Goal: Navigation & Orientation: Find specific page/section

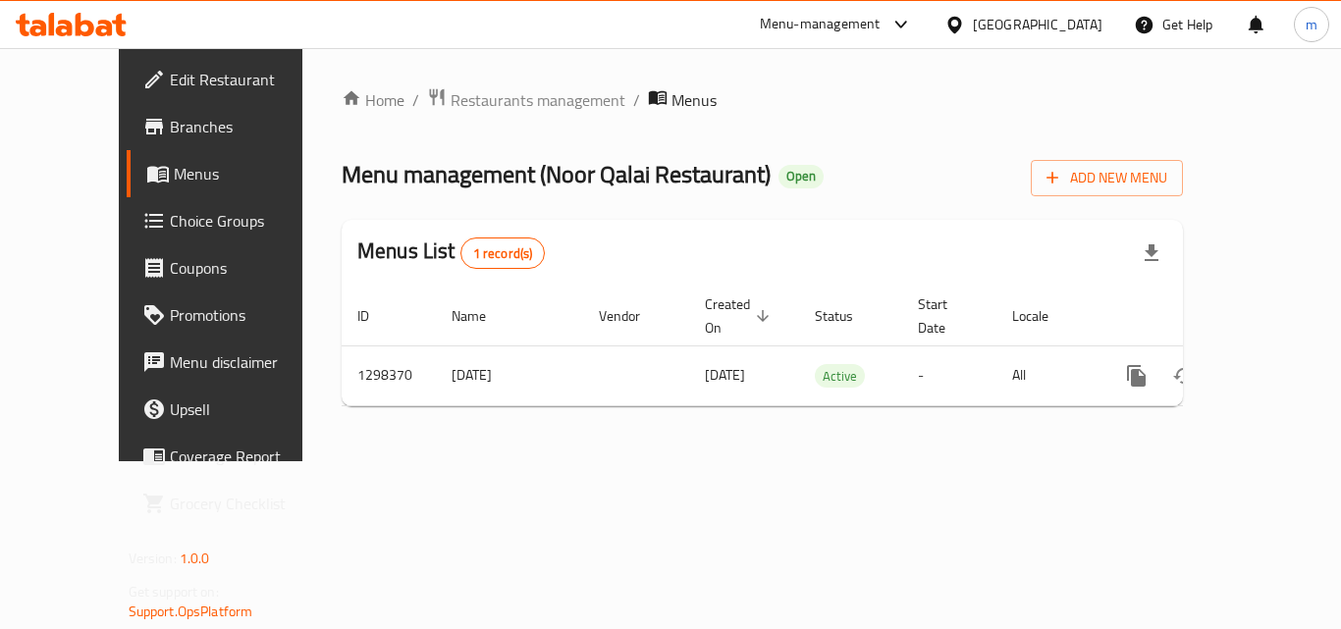
click at [170, 135] on span "Branches" at bounding box center [248, 127] width 157 height 24
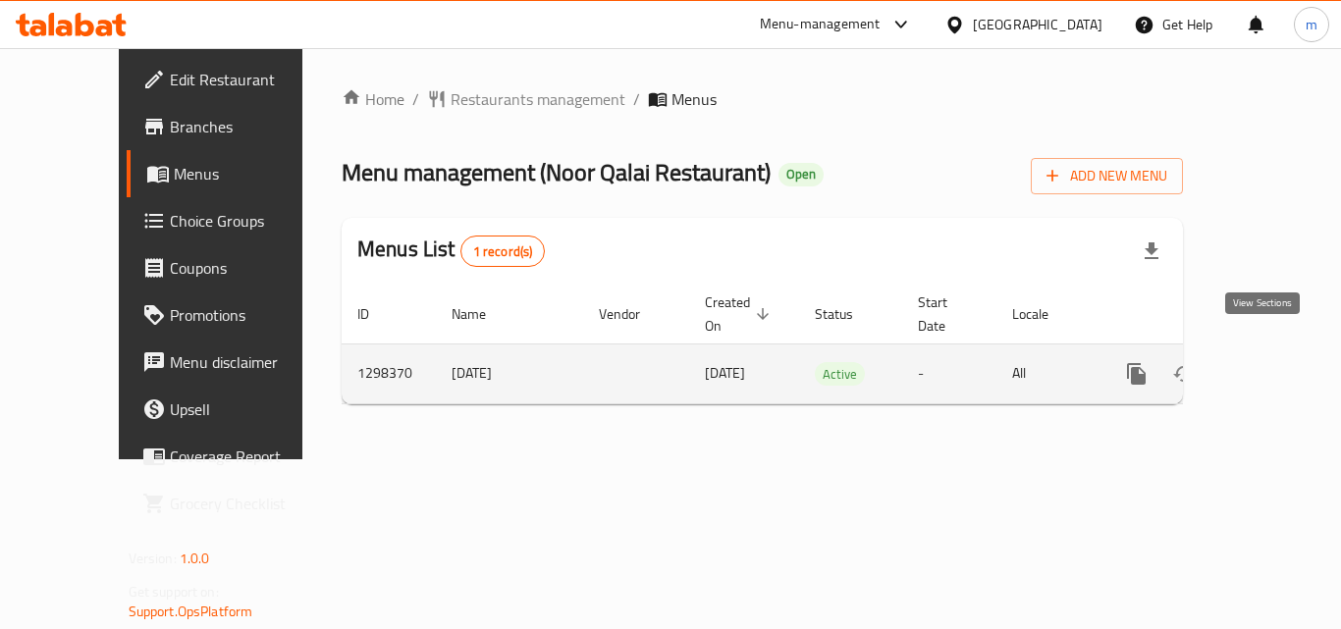
click at [1270, 365] on icon "enhanced table" at bounding box center [1279, 374] width 18 height 18
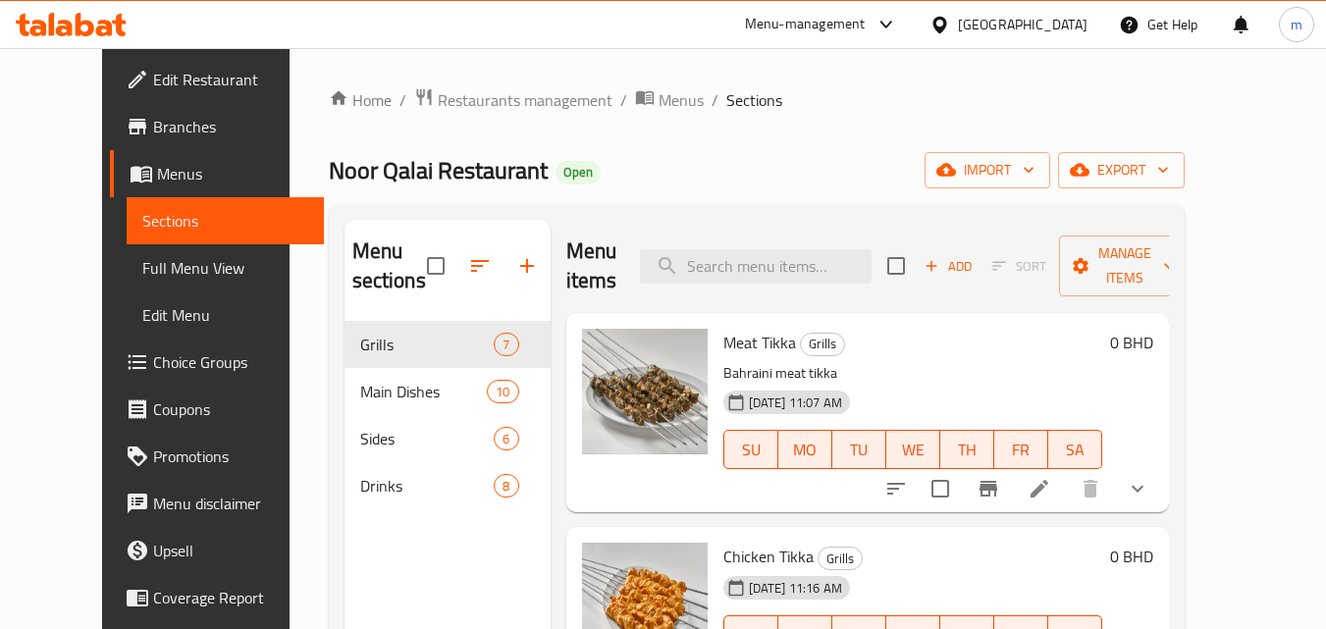
click at [157, 167] on span "Menus" at bounding box center [232, 174] width 151 height 24
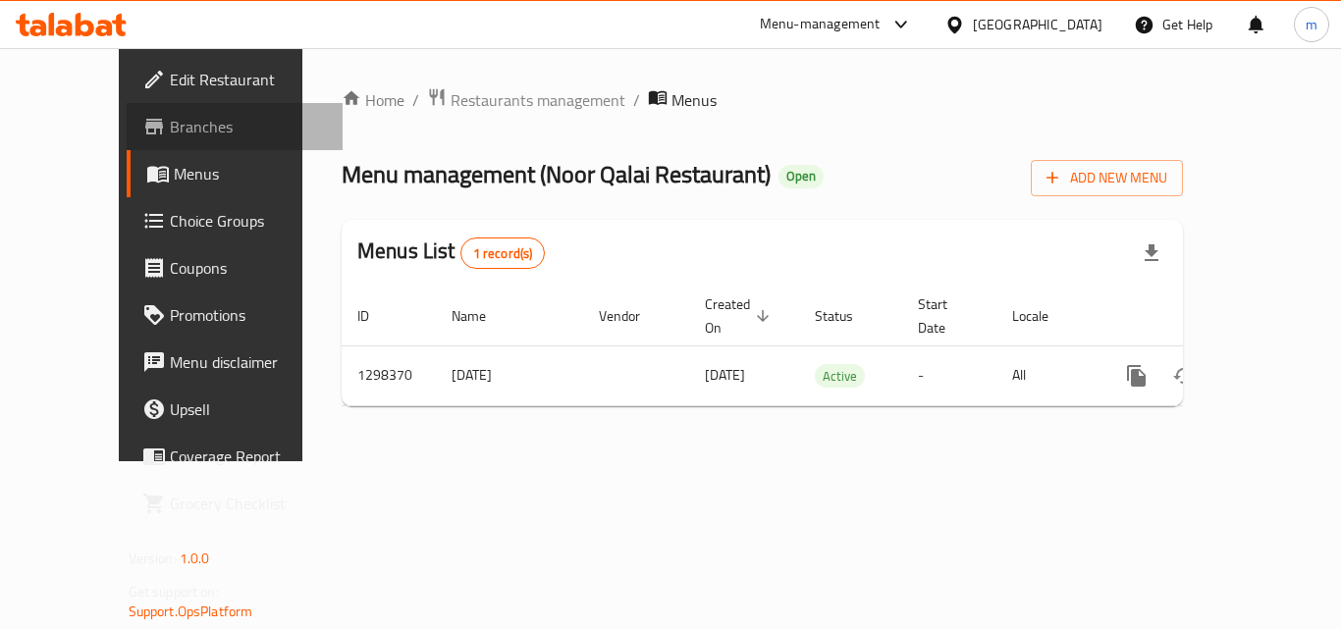
click at [170, 134] on span "Branches" at bounding box center [248, 127] width 157 height 24
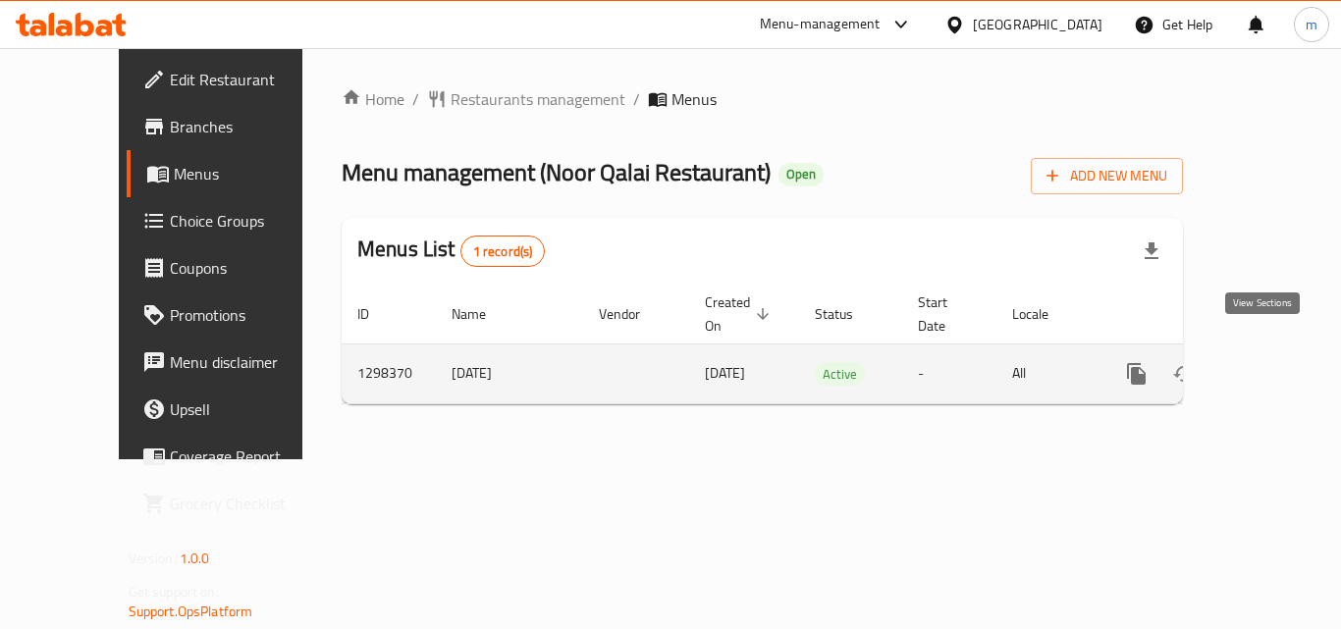
click at [1267, 362] on icon "enhanced table" at bounding box center [1279, 374] width 24 height 24
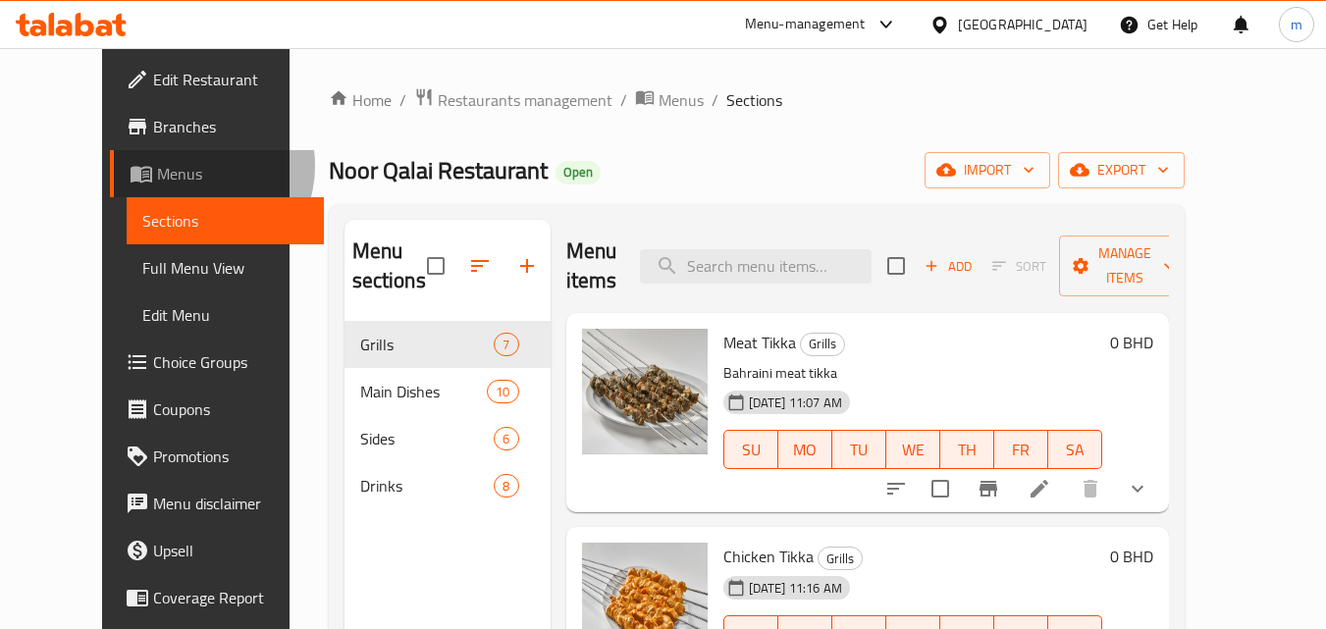
click at [157, 166] on span "Menus" at bounding box center [232, 174] width 151 height 24
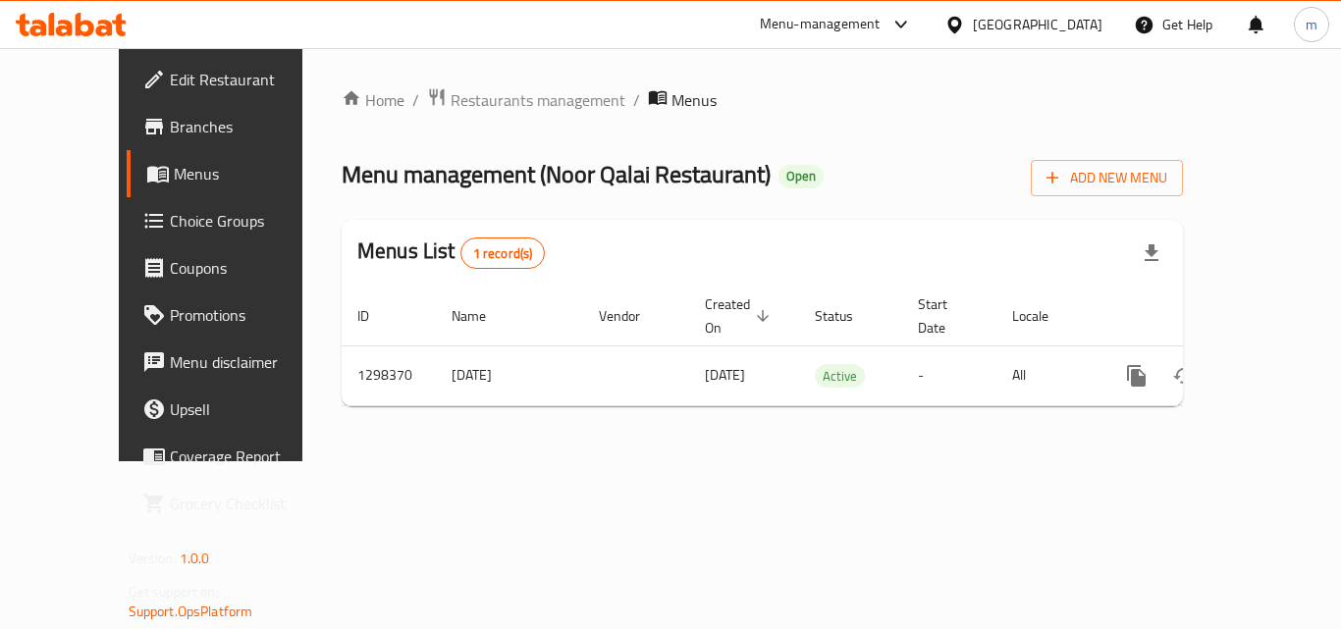
click at [1062, 25] on div "Bahrain" at bounding box center [1038, 25] width 130 height 22
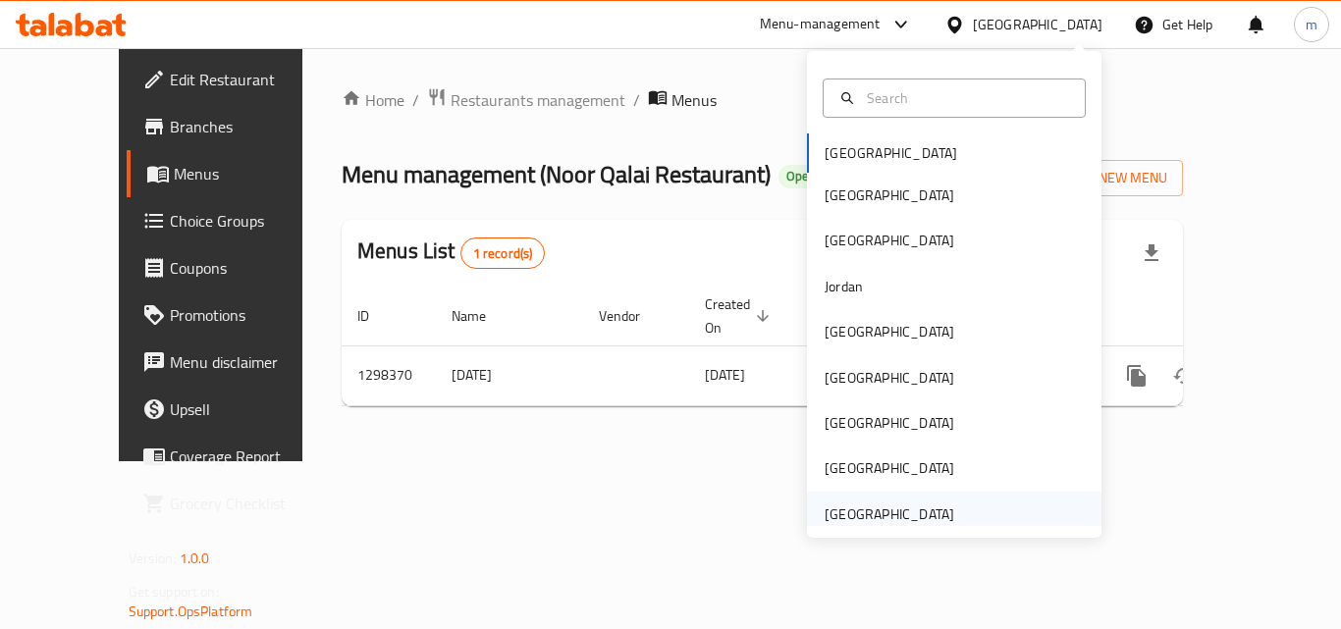
click at [920, 510] on div "[GEOGRAPHIC_DATA]" at bounding box center [890, 515] width 130 height 22
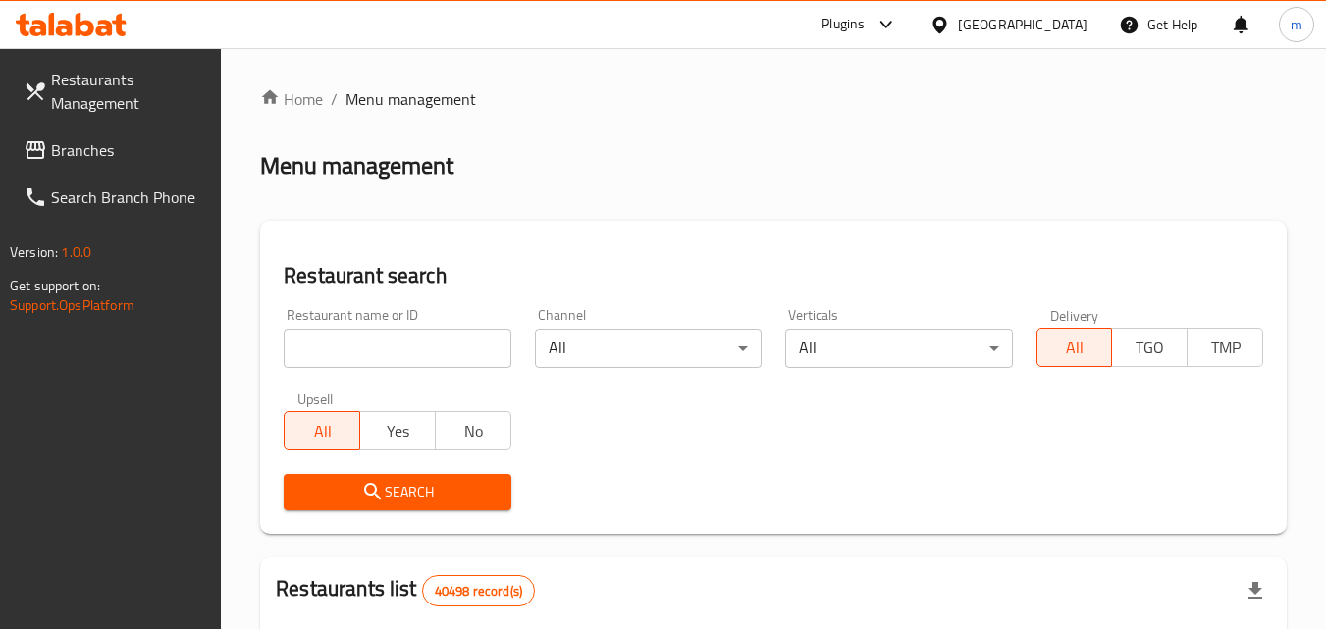
click at [123, 143] on span "Branches" at bounding box center [128, 150] width 155 height 24
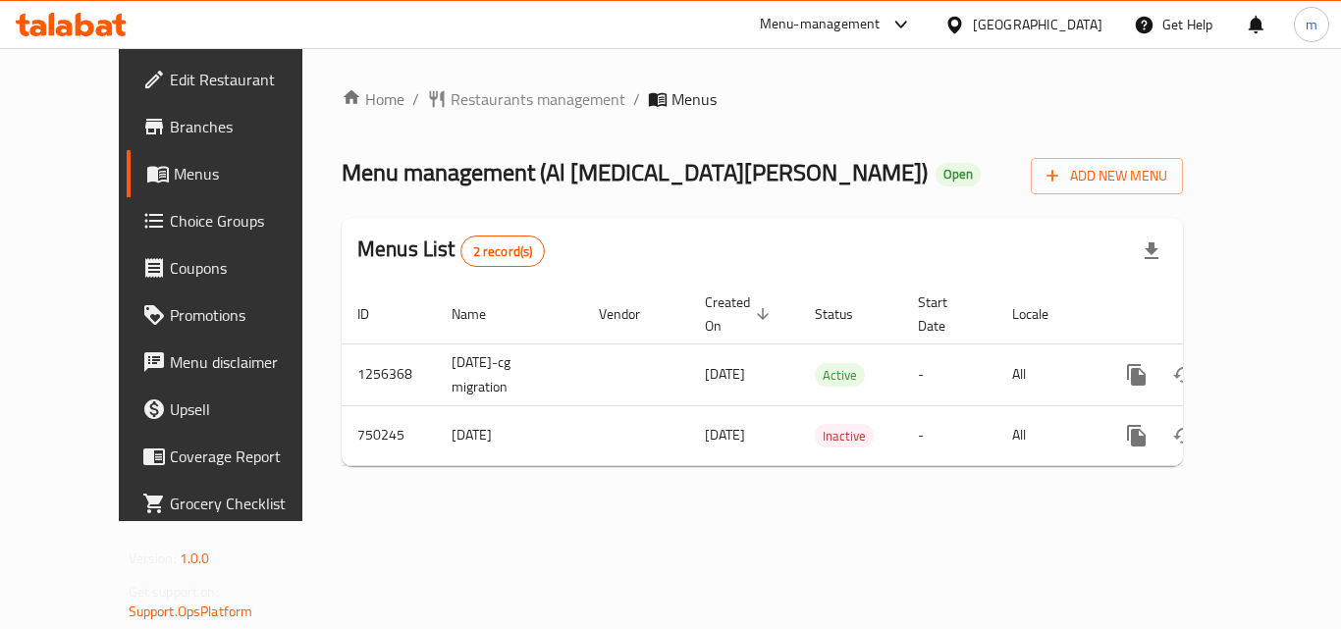
click at [170, 128] on span "Branches" at bounding box center [248, 127] width 157 height 24
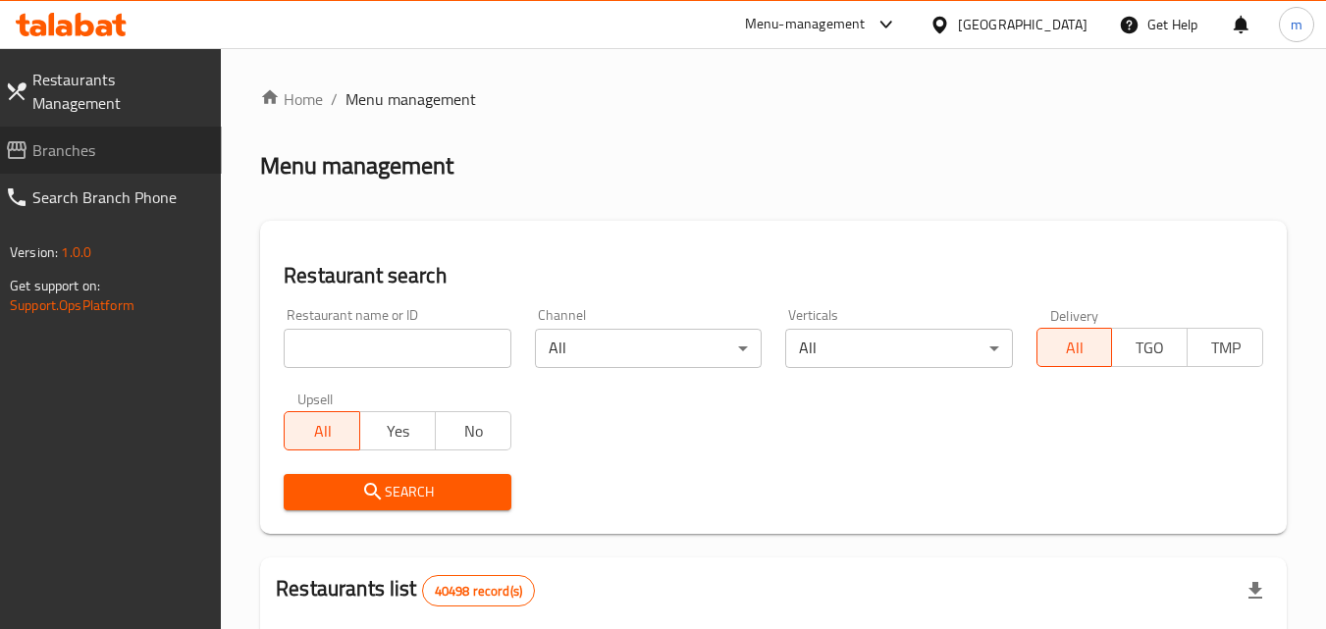
click at [119, 138] on span "Branches" at bounding box center [119, 150] width 174 height 24
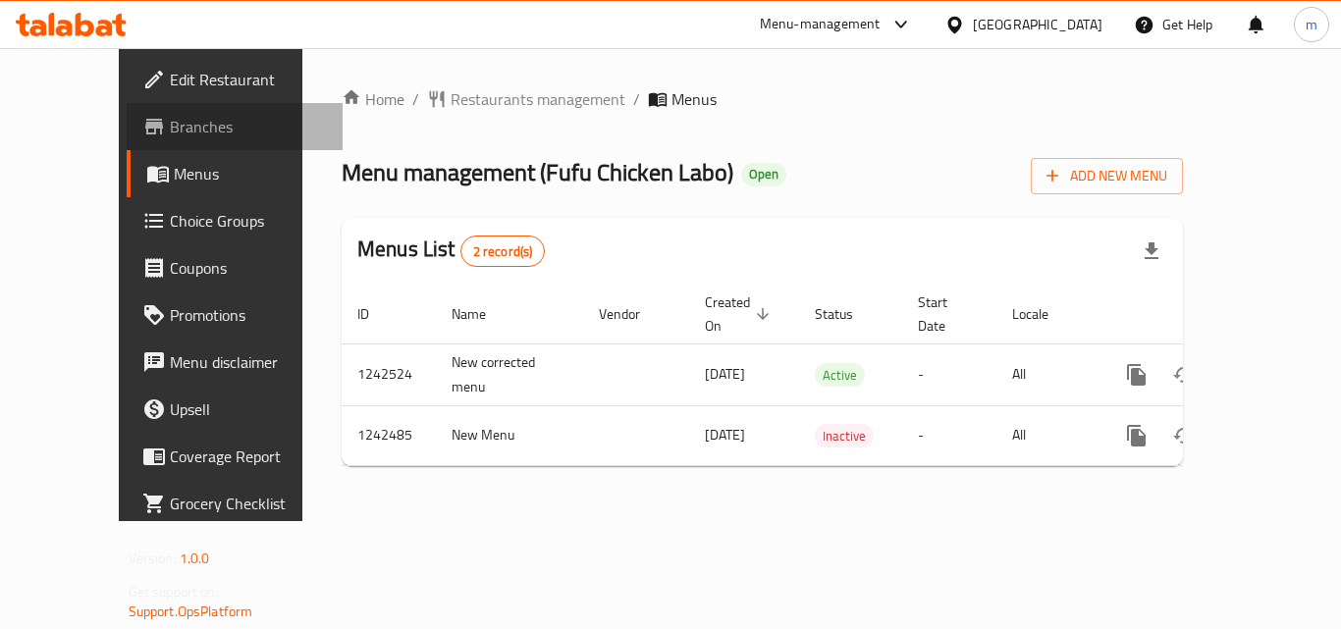
click at [170, 132] on span "Branches" at bounding box center [248, 127] width 157 height 24
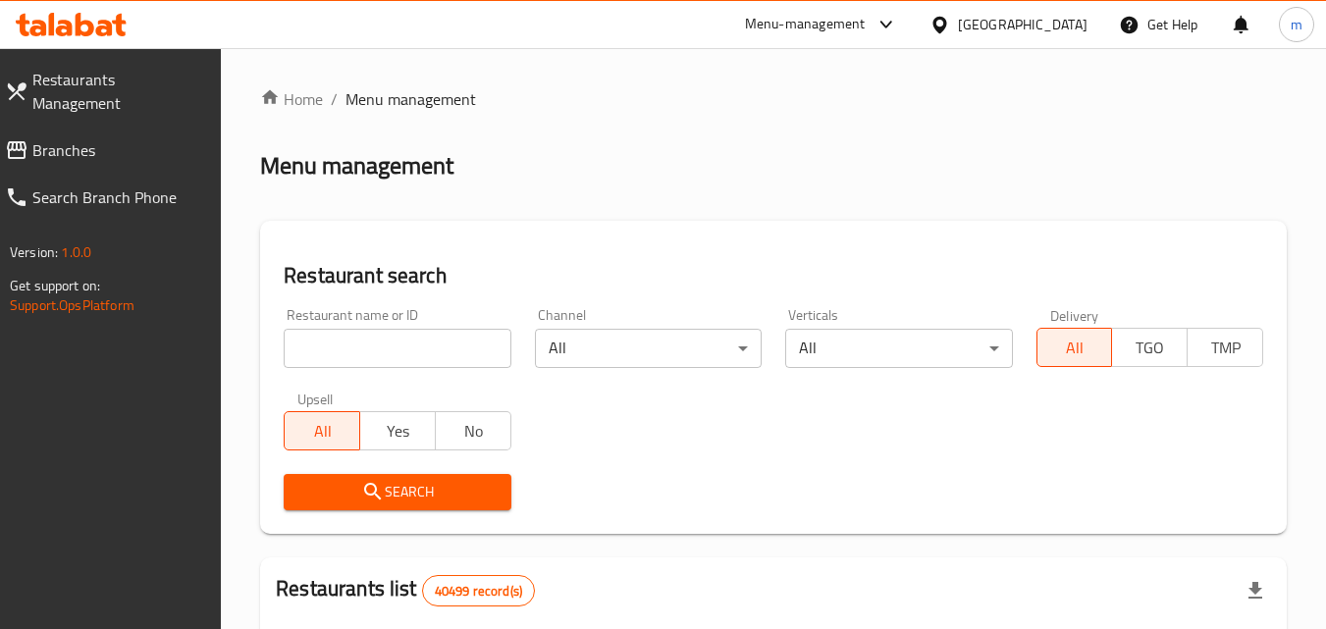
click at [103, 138] on span "Branches" at bounding box center [119, 150] width 174 height 24
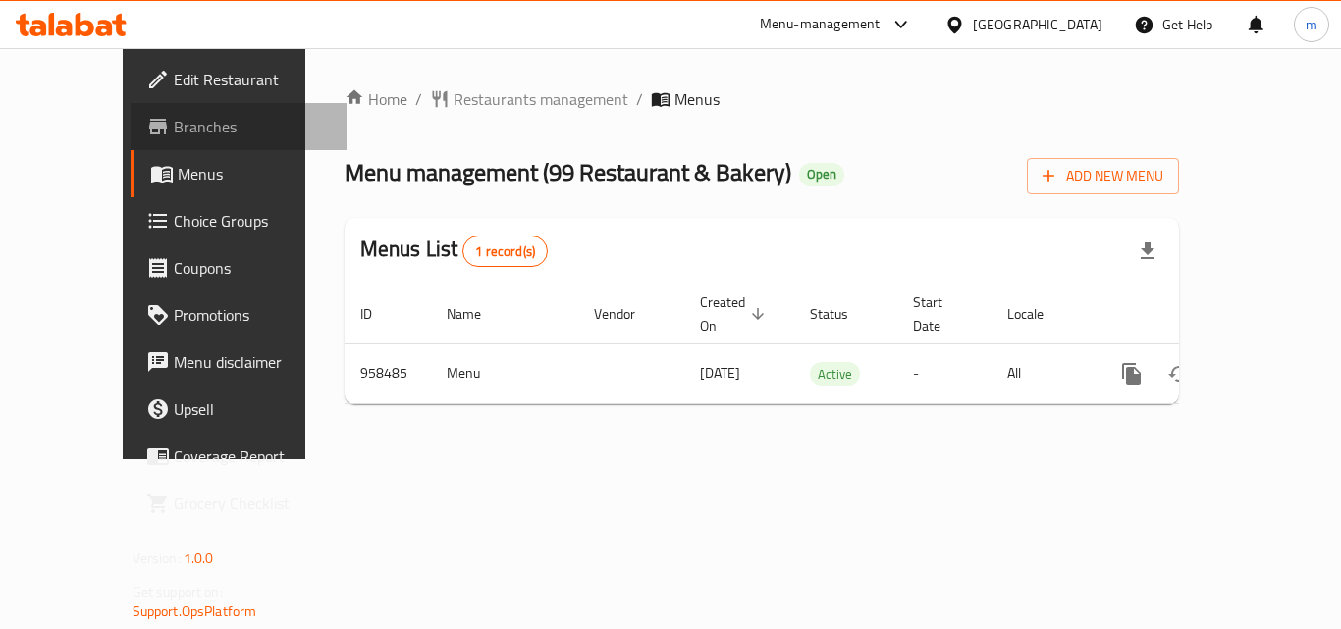
click at [174, 129] on span "Branches" at bounding box center [252, 127] width 157 height 24
